Goal: Task Accomplishment & Management: Use online tool/utility

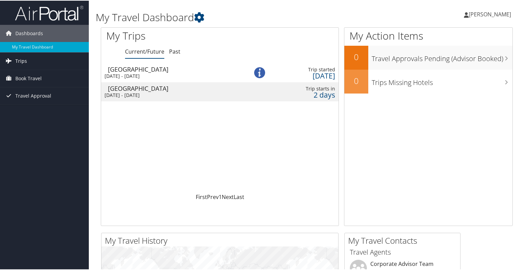
click at [16, 59] on span "Trips" at bounding box center [21, 60] width 12 height 17
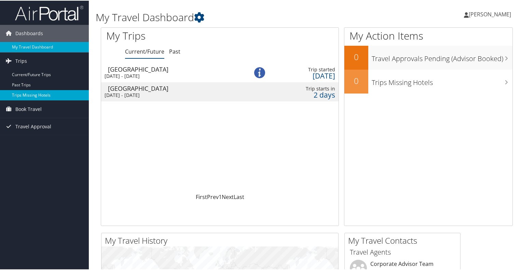
click at [27, 95] on link "Trips Missing Hotels" at bounding box center [44, 94] width 89 height 10
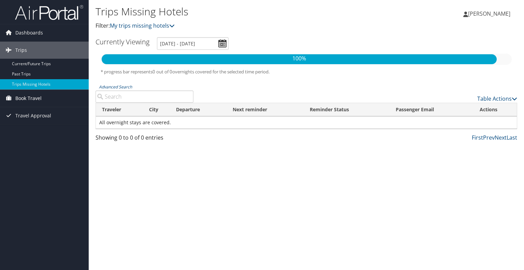
click at [29, 99] on span "Book Travel" at bounding box center [28, 98] width 26 height 17
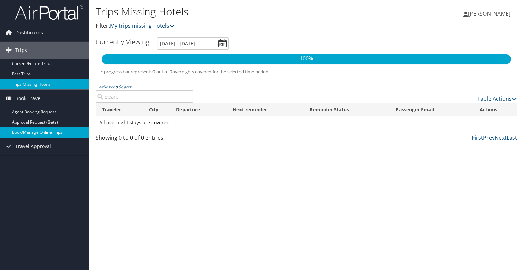
click at [35, 131] on link "Book/Manage Online Trips" at bounding box center [44, 132] width 89 height 10
